Goal: Task Accomplishment & Management: Manage account settings

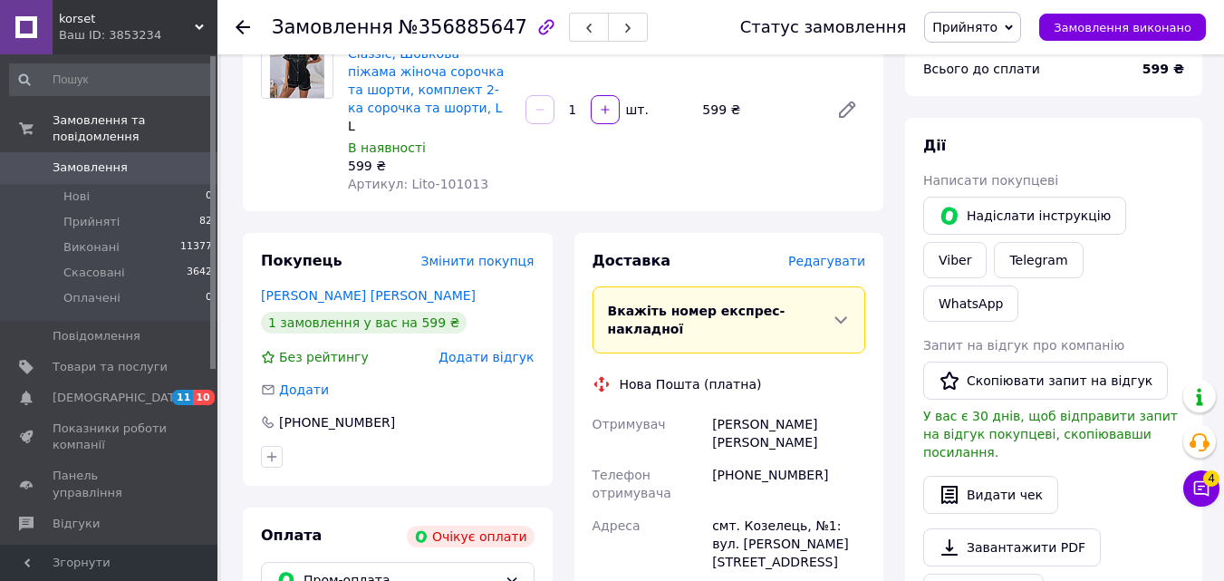
scroll to position [362, 0]
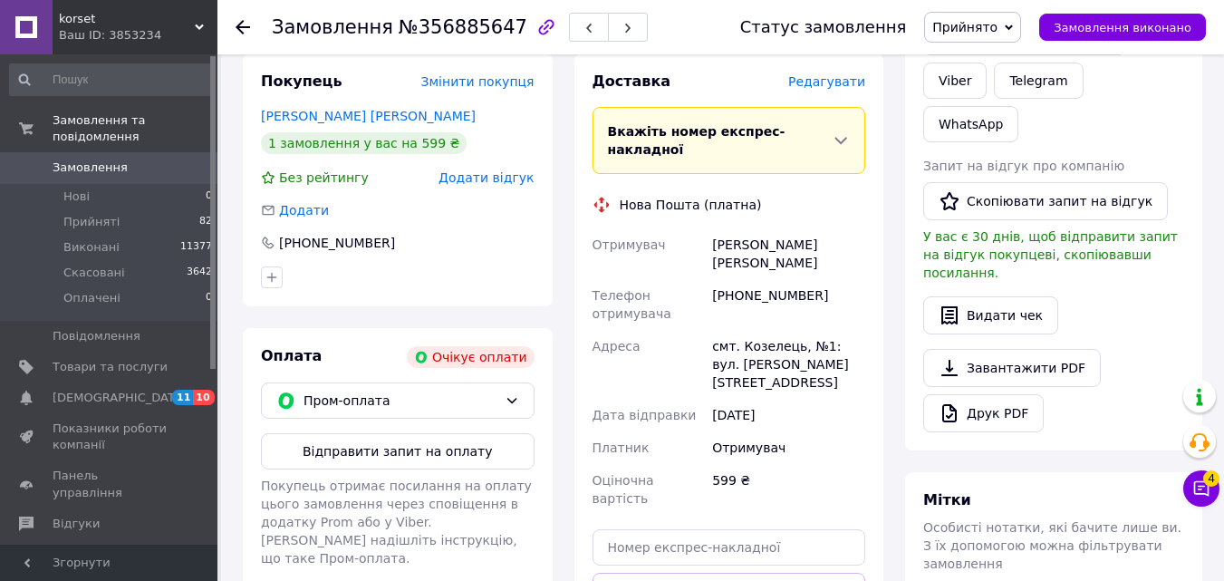
click at [433, 450] on button "Відправити запит на оплату" at bounding box center [398, 451] width 274 height 36
click at [129, 23] on span "korset" at bounding box center [127, 19] width 136 height 16
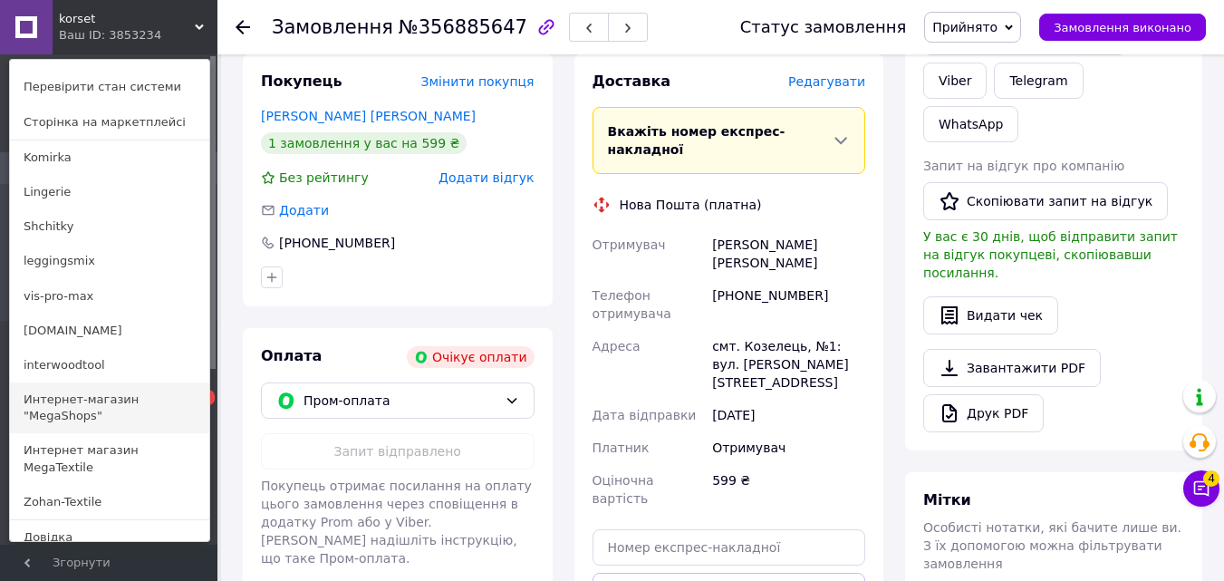
scroll to position [91, 0]
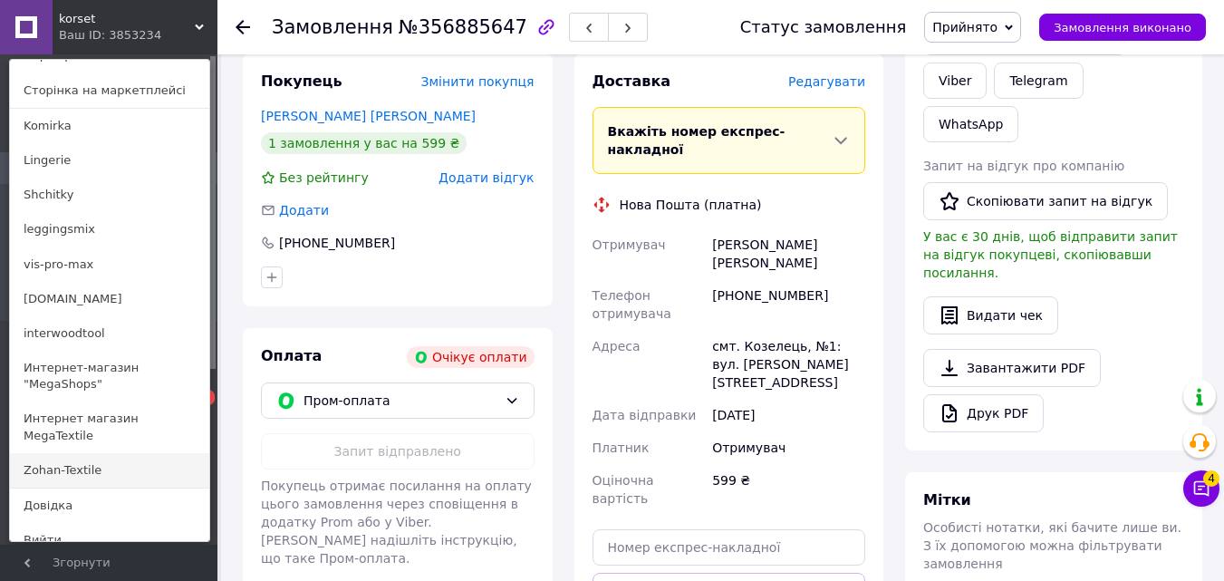
click at [76, 454] on link "Zohan-Textile" at bounding box center [109, 470] width 199 height 34
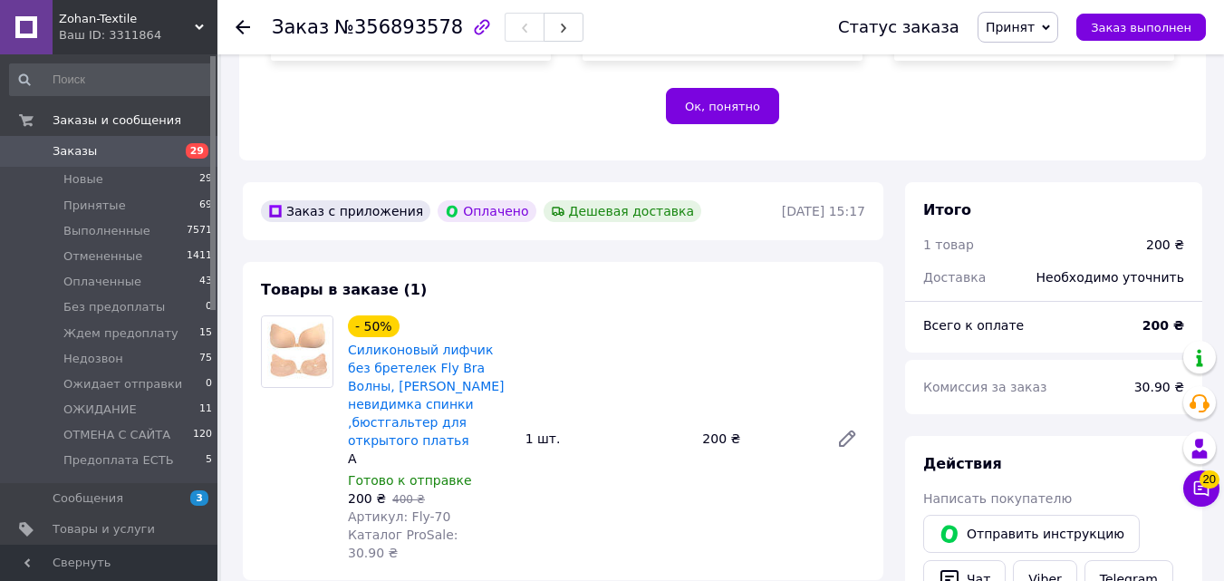
scroll to position [453, 0]
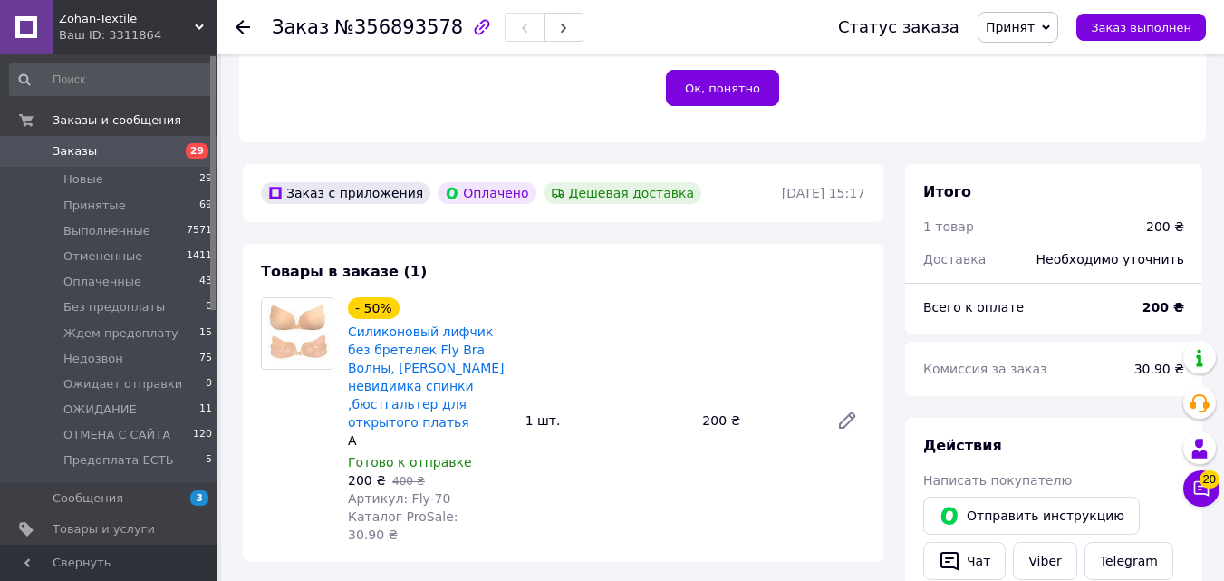
click at [82, 18] on span "Zohan-Textile" at bounding box center [127, 19] width 136 height 16
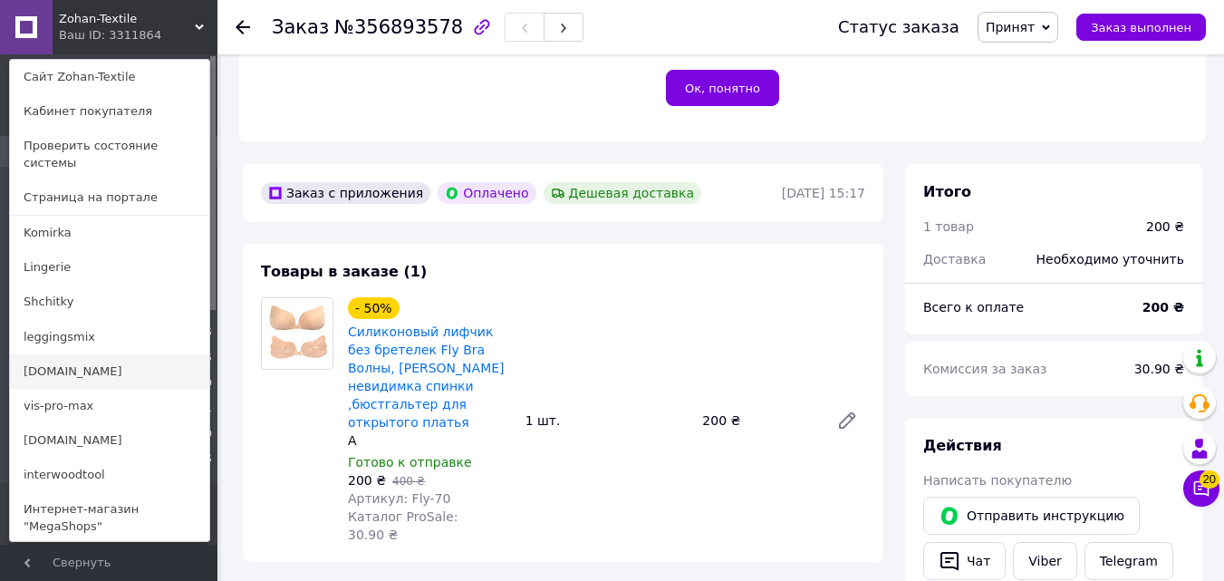
click at [45, 354] on link "[DOMAIN_NAME]" at bounding box center [109, 371] width 199 height 34
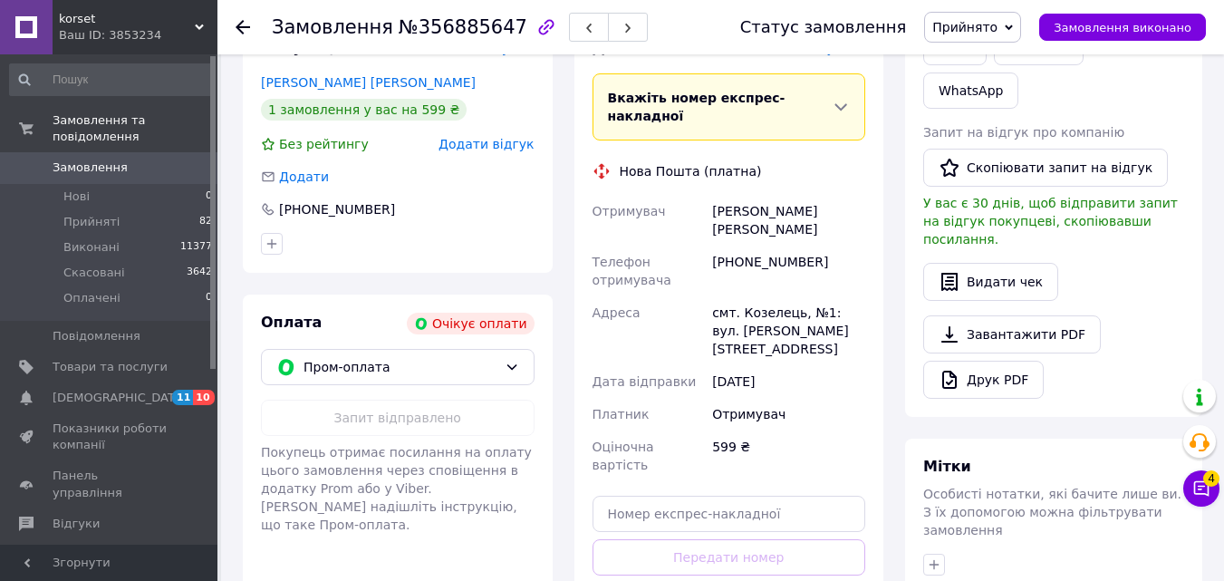
scroll to position [396, 0]
click at [349, 359] on span "Пром-оплата" at bounding box center [401, 367] width 194 height 20
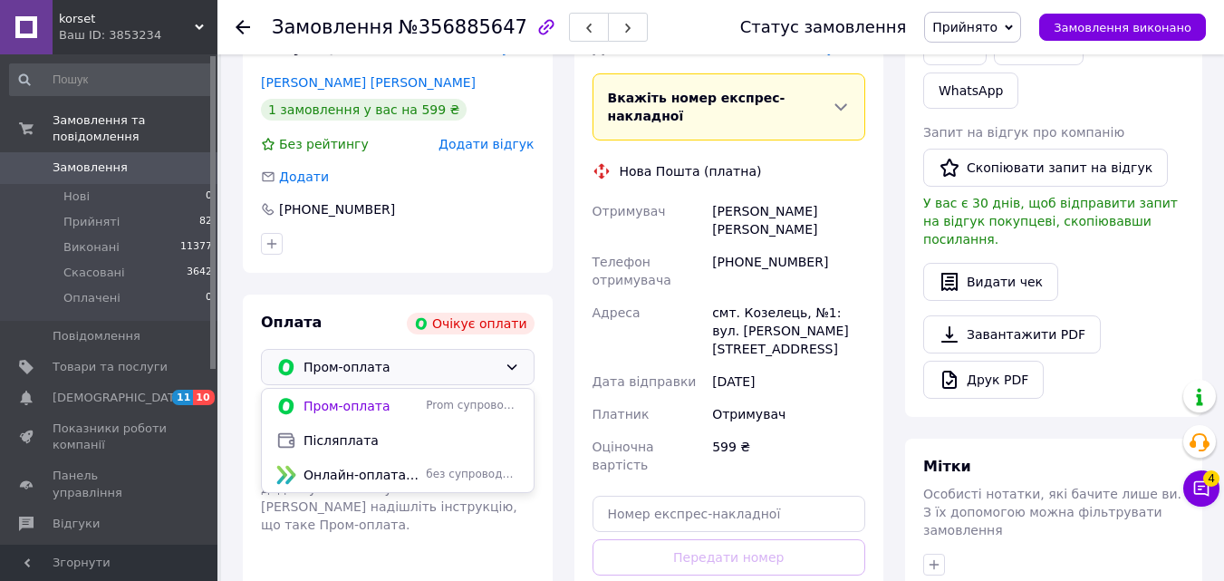
click at [335, 436] on span "Післяплата" at bounding box center [412, 440] width 216 height 18
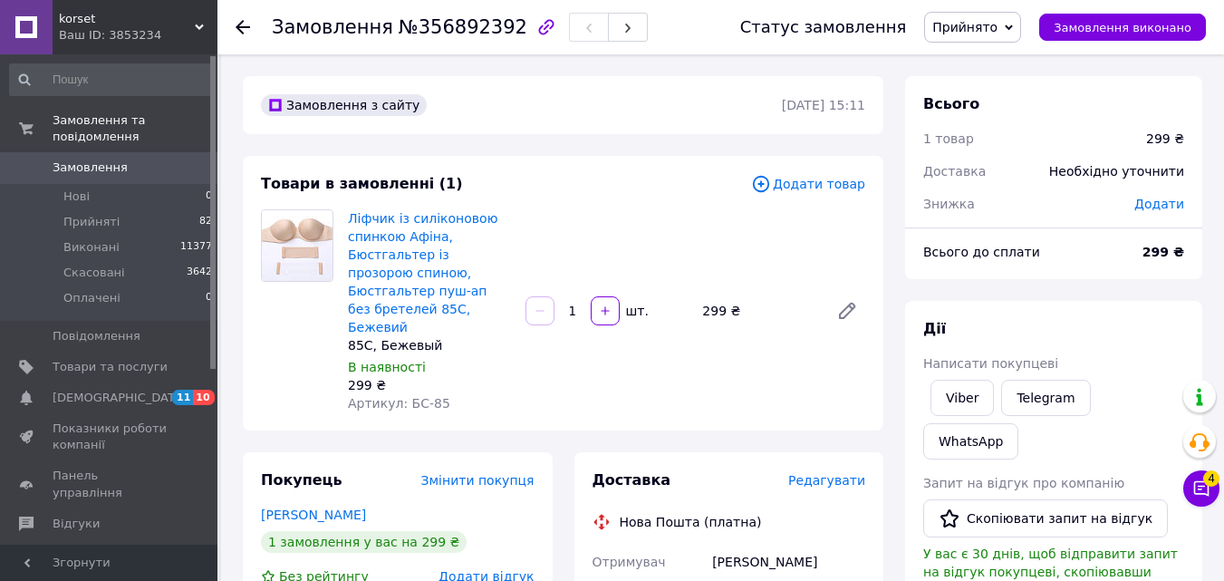
click at [72, 21] on span "korset" at bounding box center [127, 19] width 136 height 16
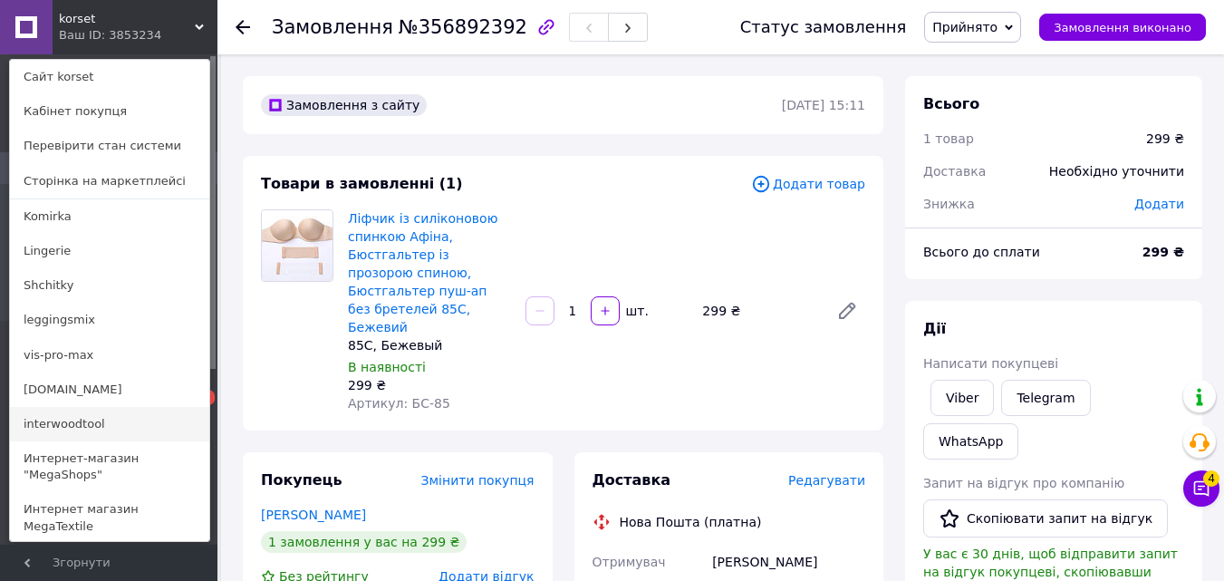
click at [63, 430] on link "interwoodtool" at bounding box center [109, 424] width 199 height 34
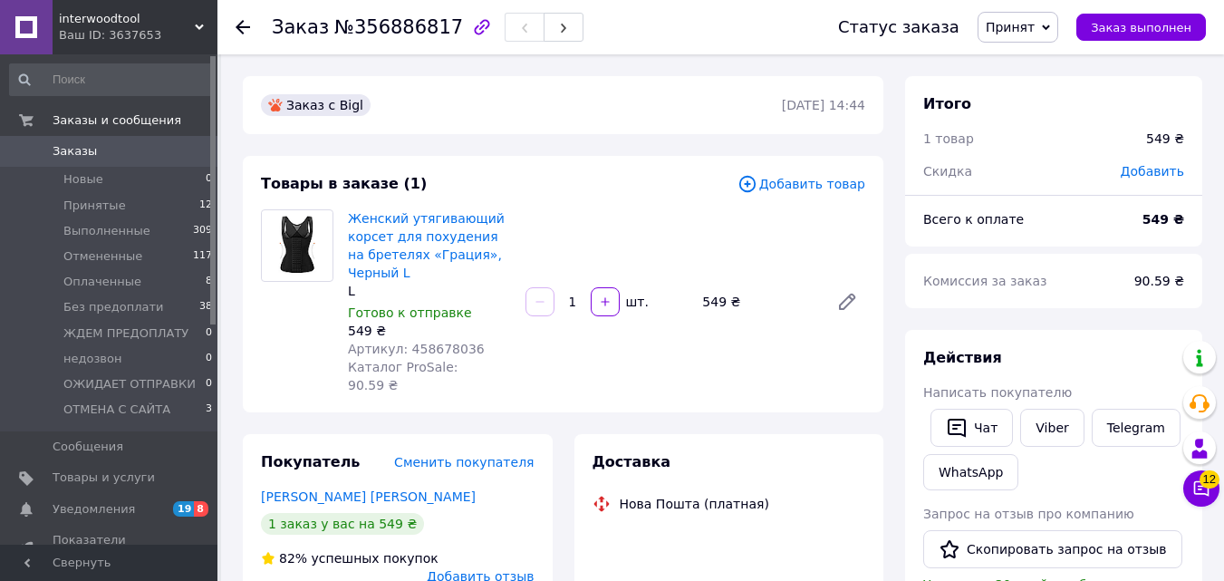
scroll to position [181, 0]
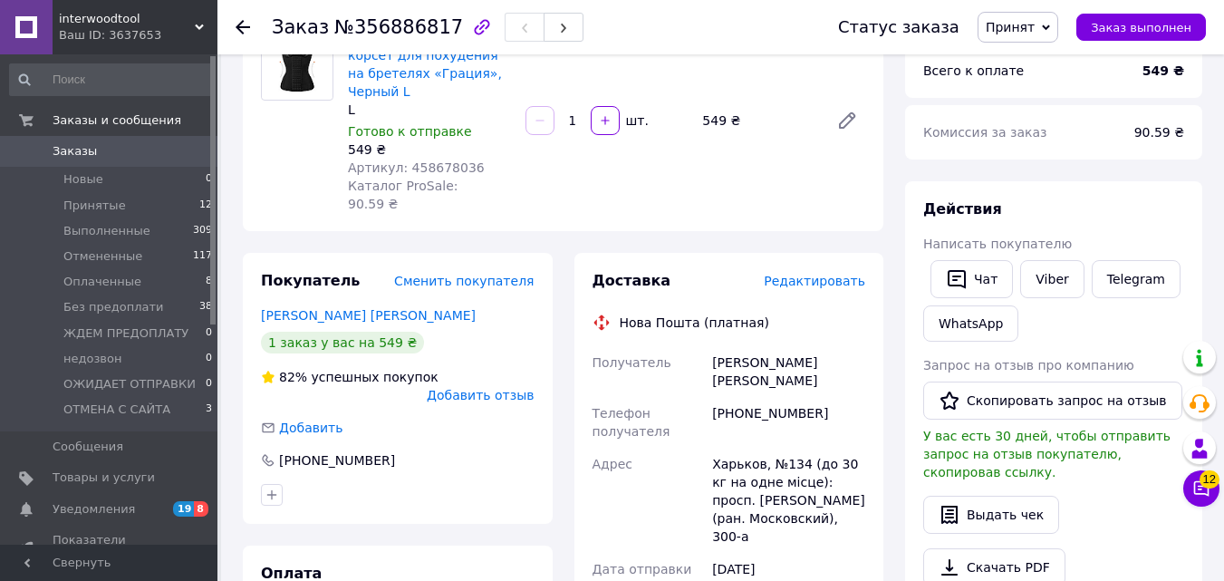
click at [112, 20] on span "interwoodtool" at bounding box center [127, 19] width 136 height 16
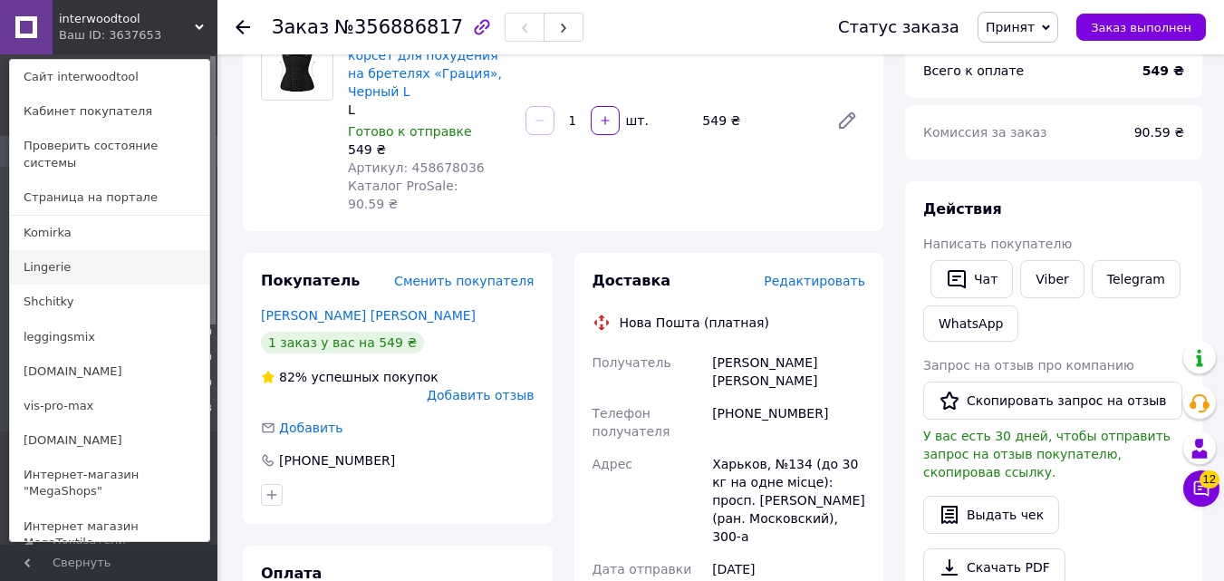
click at [51, 253] on link "Lingerie" at bounding box center [109, 267] width 199 height 34
